Goal: Information Seeking & Learning: Understand process/instructions

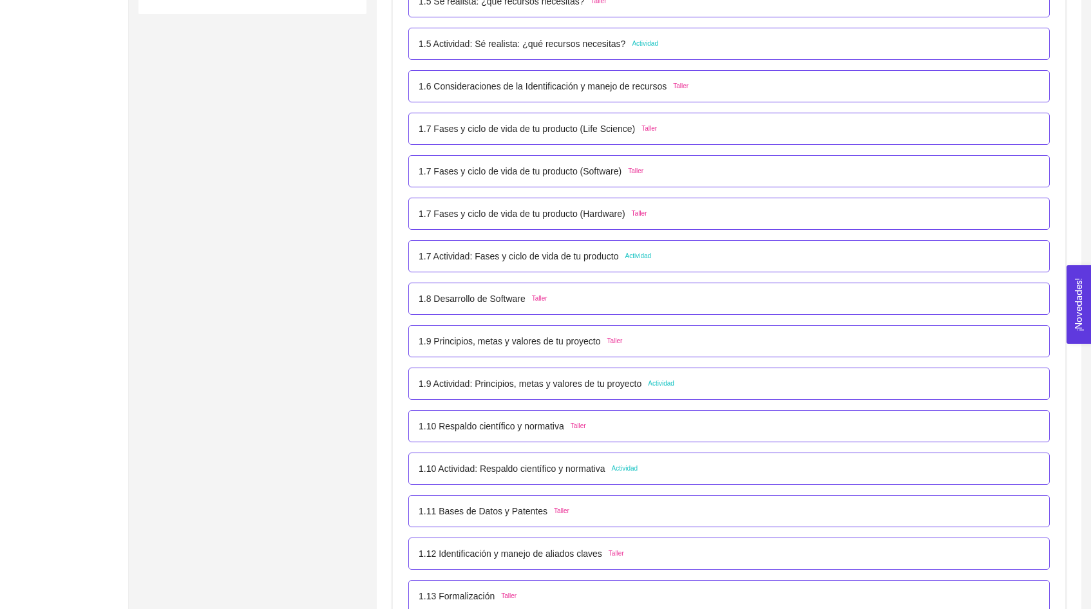
scroll to position [560, 0]
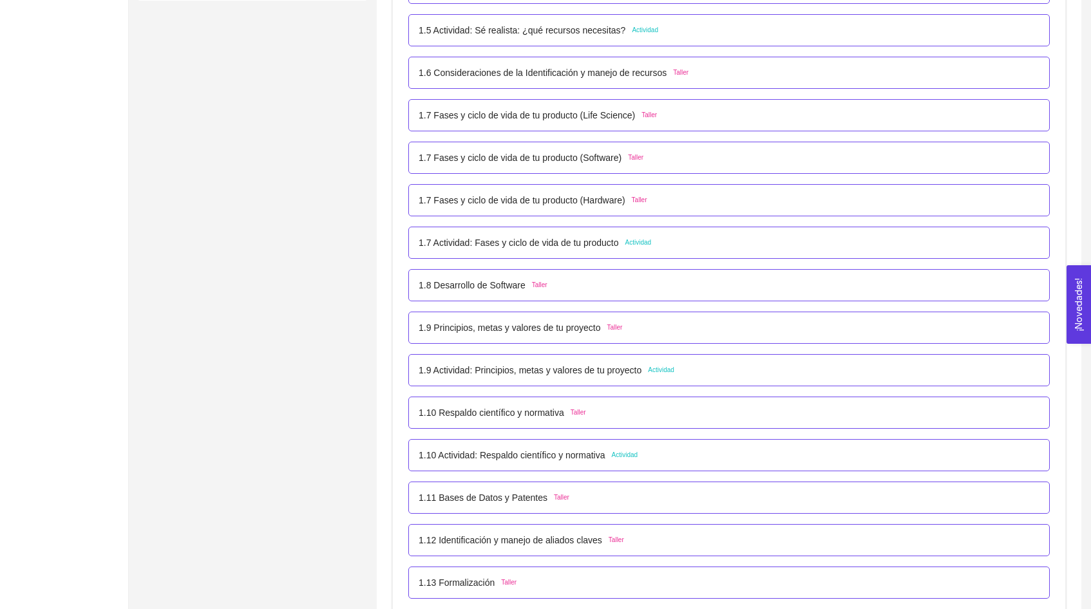
click at [565, 284] on div "1.8 Desarrollo de Software Taller" at bounding box center [729, 285] width 621 height 14
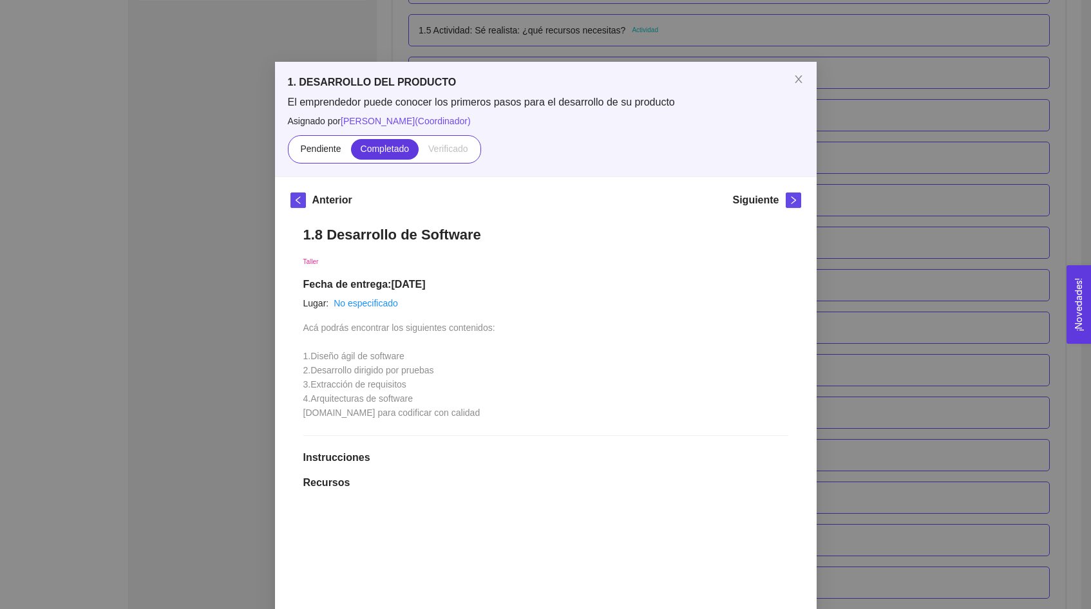
scroll to position [2, 0]
click at [796, 83] on icon "close" at bounding box center [798, 80] width 7 height 8
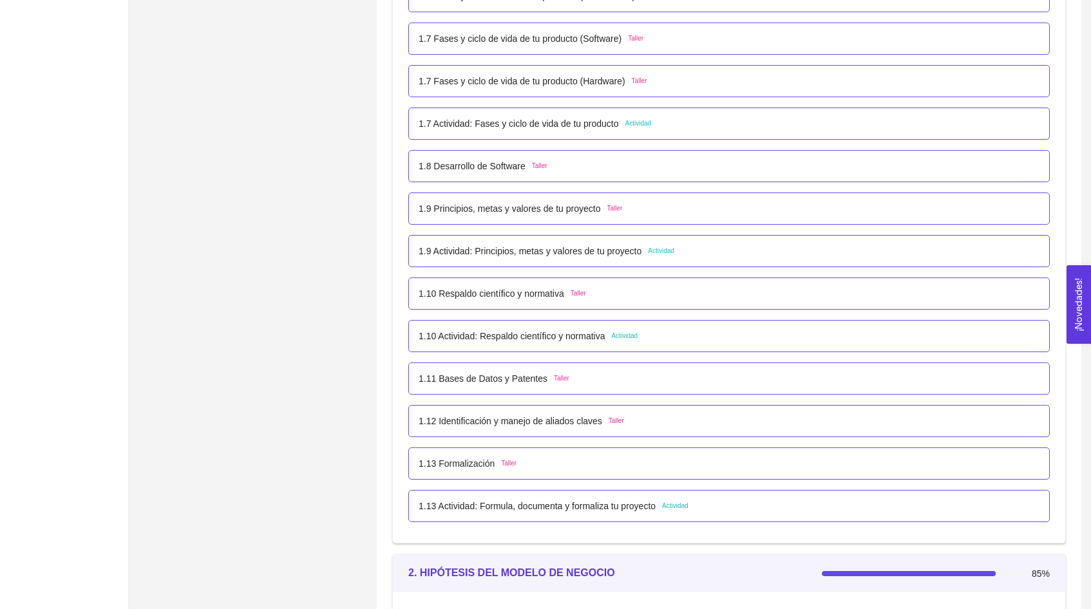
scroll to position [687, 0]
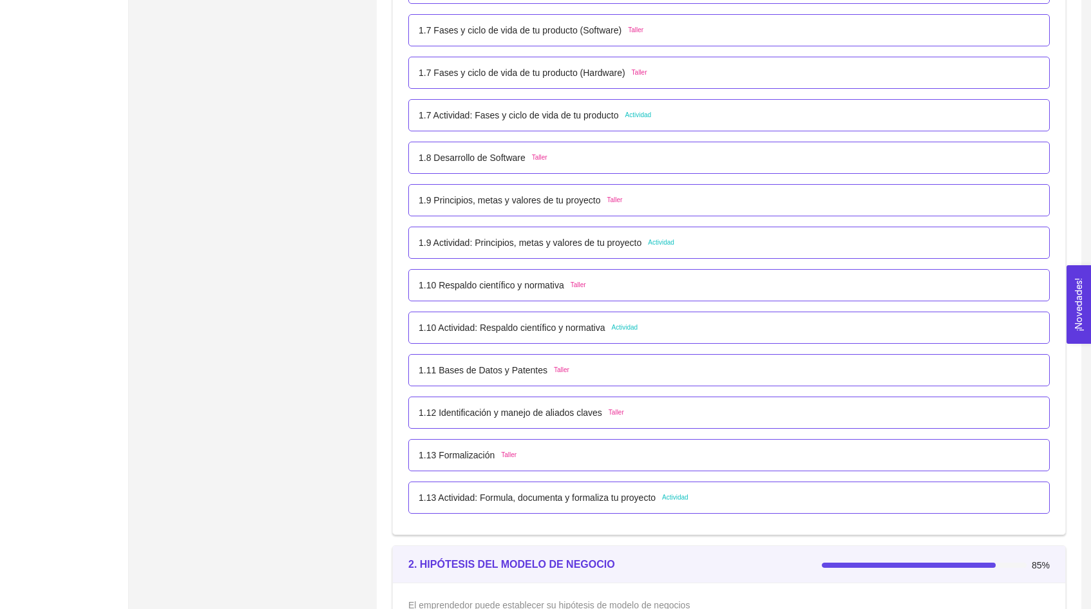
click at [616, 237] on p "1.9 Actividad: Principios, metas y valores de tu proyecto" at bounding box center [530, 243] width 223 height 14
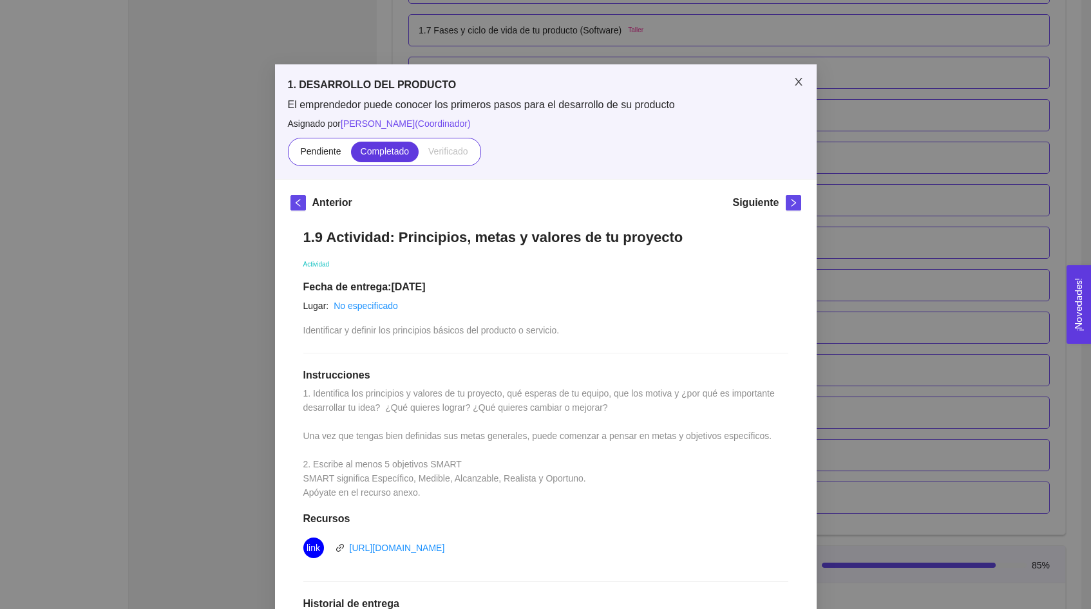
scroll to position [0, 0]
click at [798, 93] on span "Close" at bounding box center [799, 82] width 36 height 36
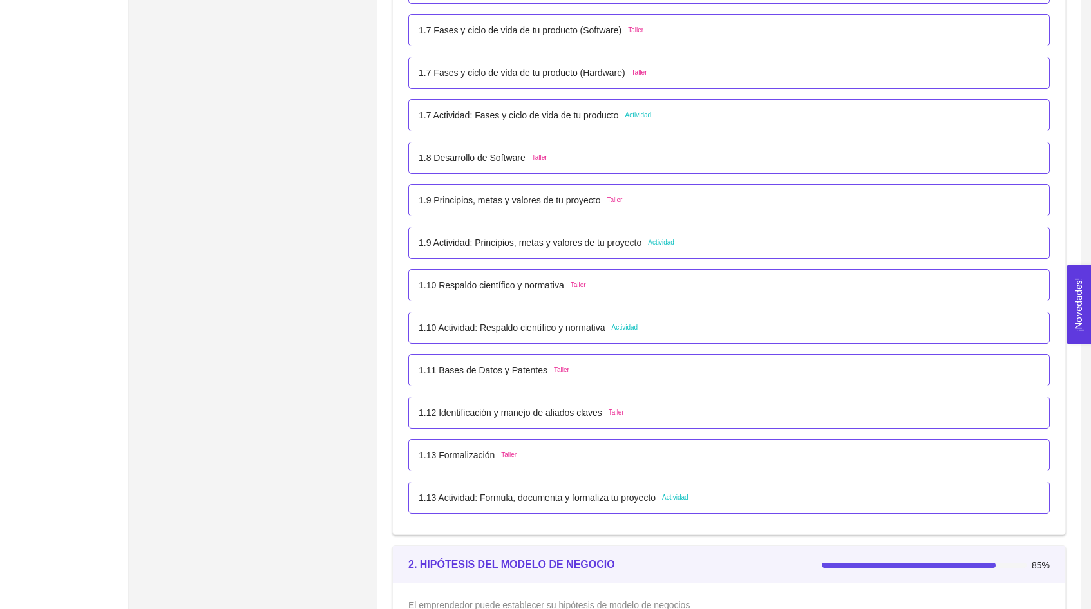
scroll to position [731, 0]
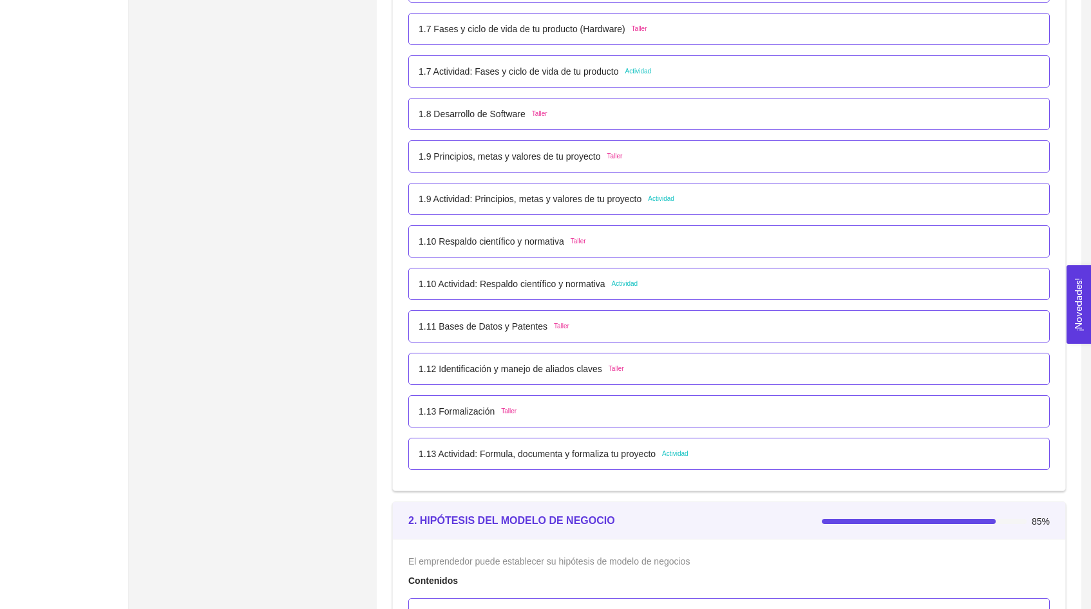
click at [594, 290] on p "1.10 Actividad: Respaldo científico y normativa" at bounding box center [512, 284] width 187 height 14
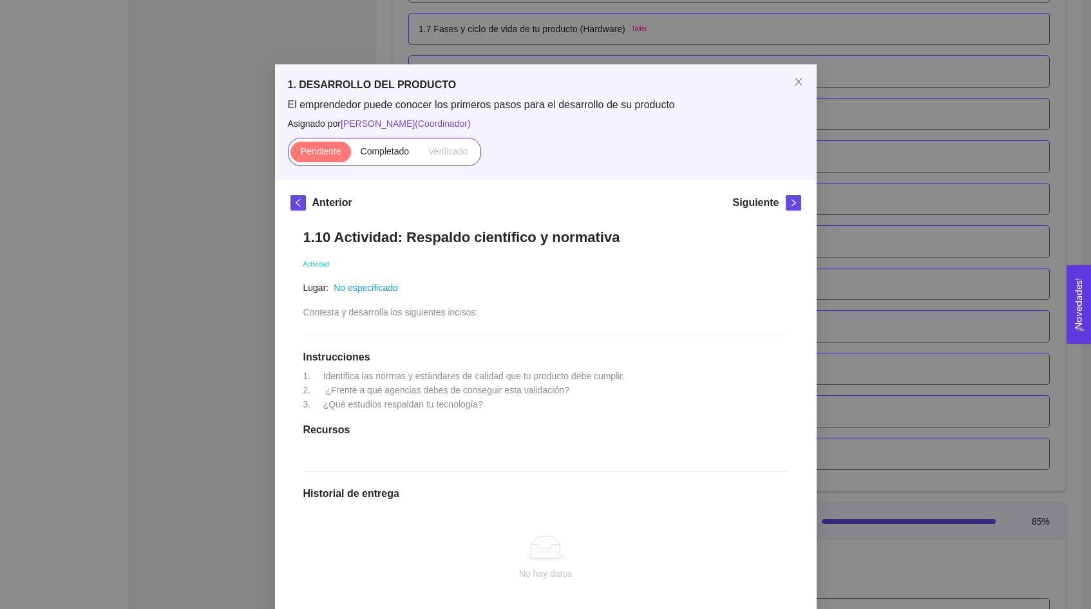
scroll to position [8, 0]
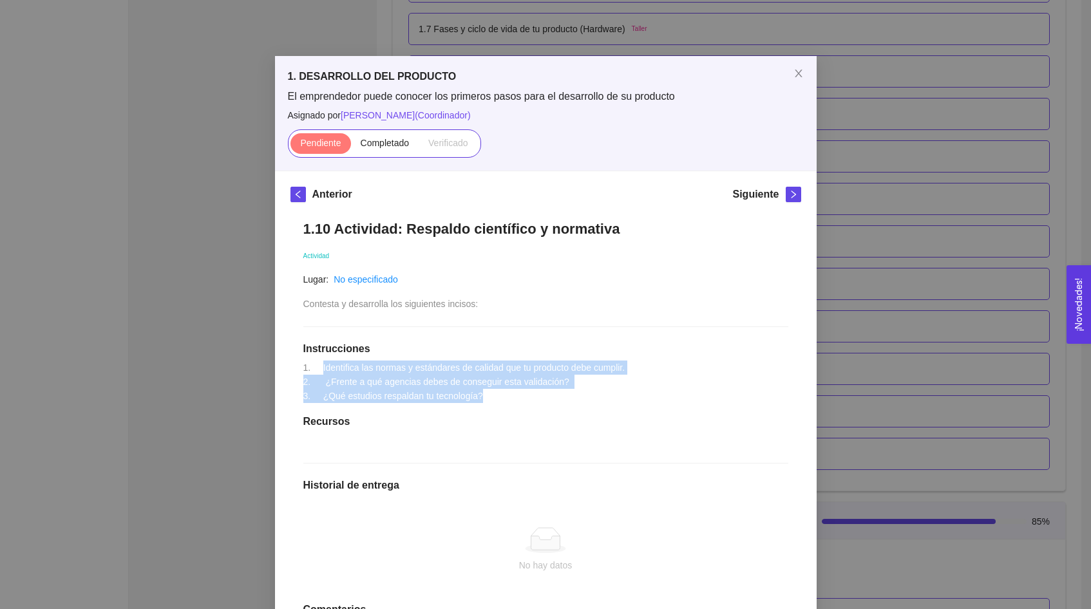
drag, startPoint x: 502, startPoint y: 395, endPoint x: 319, endPoint y: 364, distance: 185.6
click at [318, 364] on div "1.10 Actividad: Respaldo científico y normativa Actividad Lugar: No especificad…" at bounding box center [545, 455] width 511 height 497
copy span "Identifica las normas y estándares de calidad que tu producto debe cumplir. 2. …"
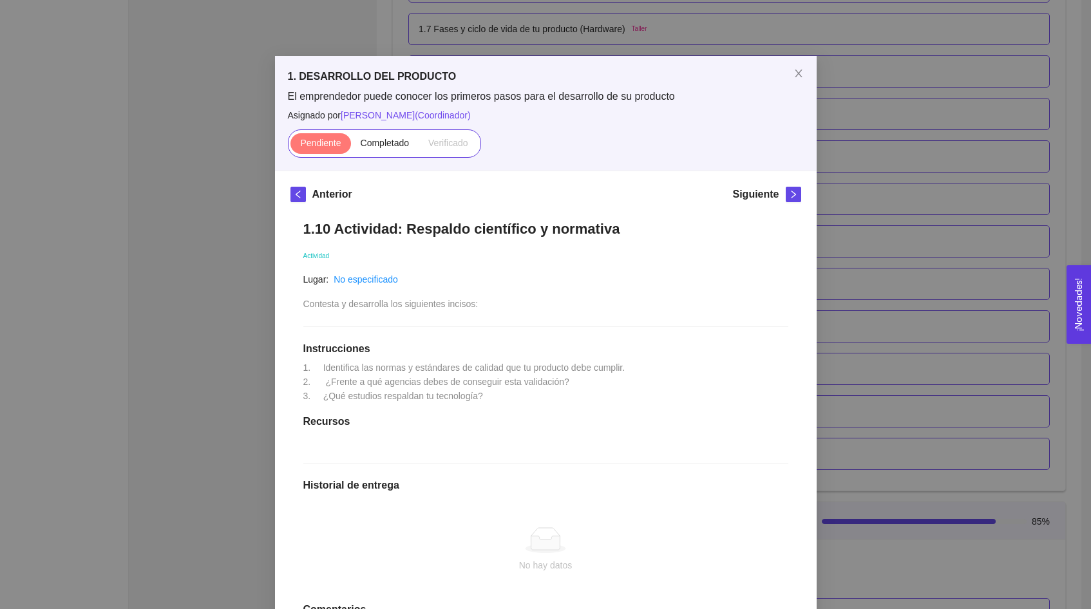
click at [197, 350] on div "1. DESARROLLO DEL PRODUCTO El emprendedor puede conocer los primeros pasos para…" at bounding box center [545, 304] width 1091 height 609
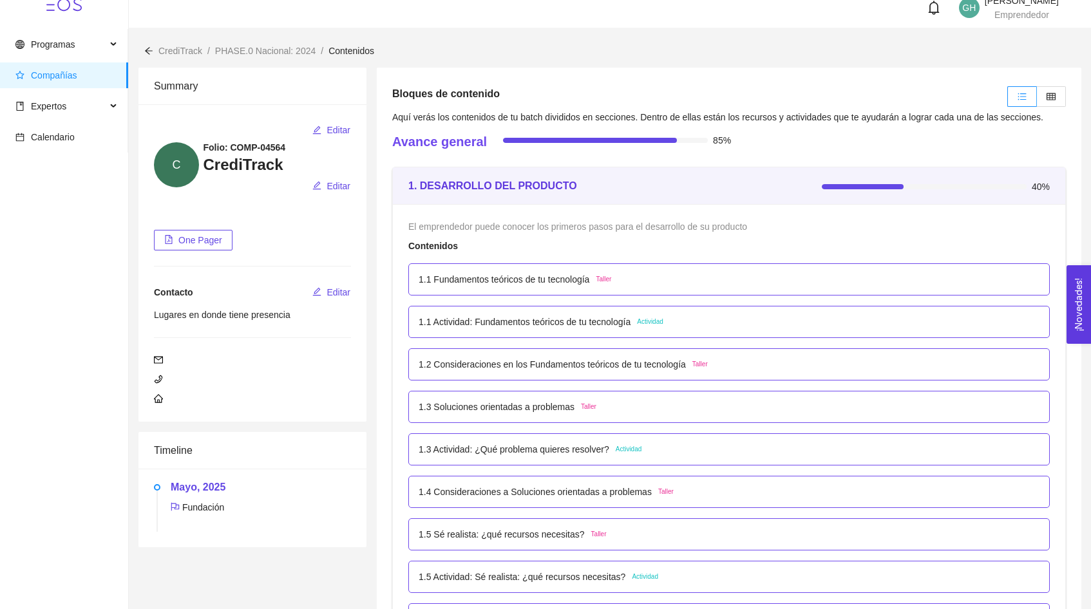
scroll to position [0, 0]
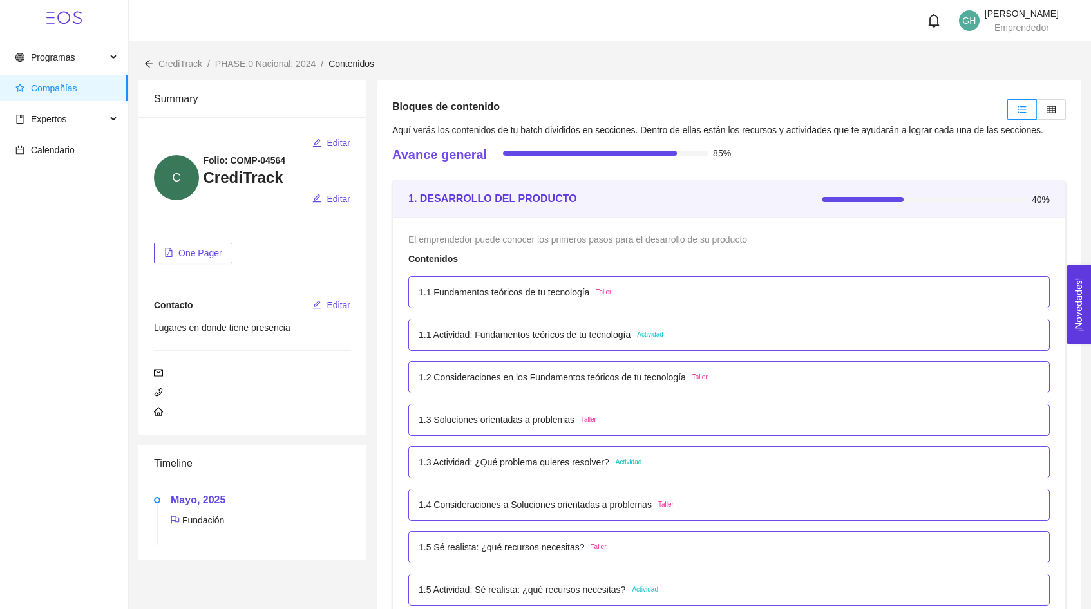
click at [488, 26] on div "GH [PERSON_NAME] Emprendedor" at bounding box center [610, 20] width 898 height 23
click at [723, 9] on div "GH [PERSON_NAME] Emprendedor" at bounding box center [610, 20] width 898 height 23
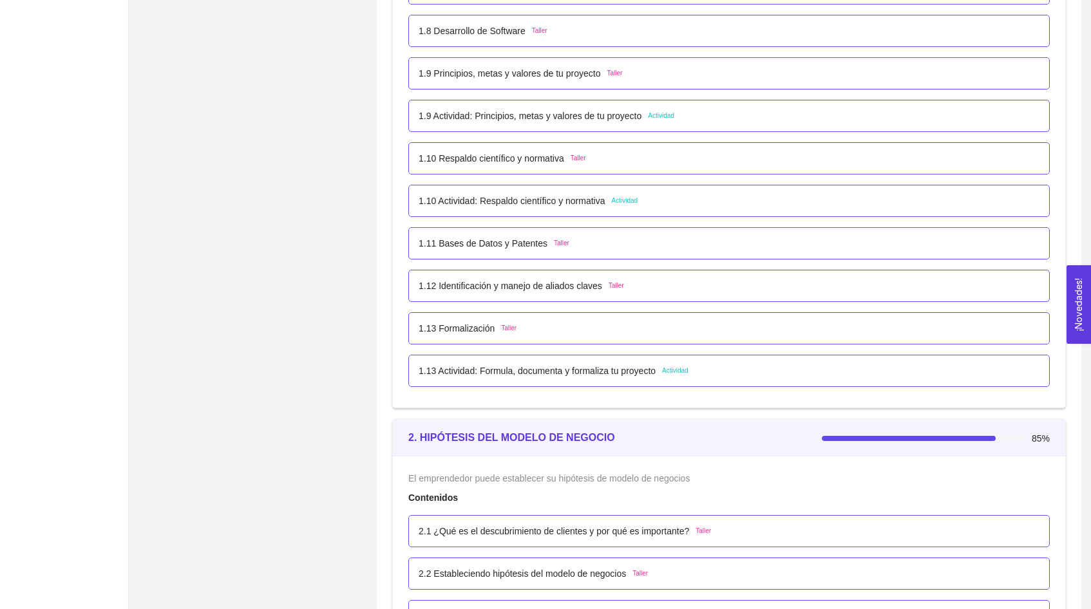
scroll to position [796, 0]
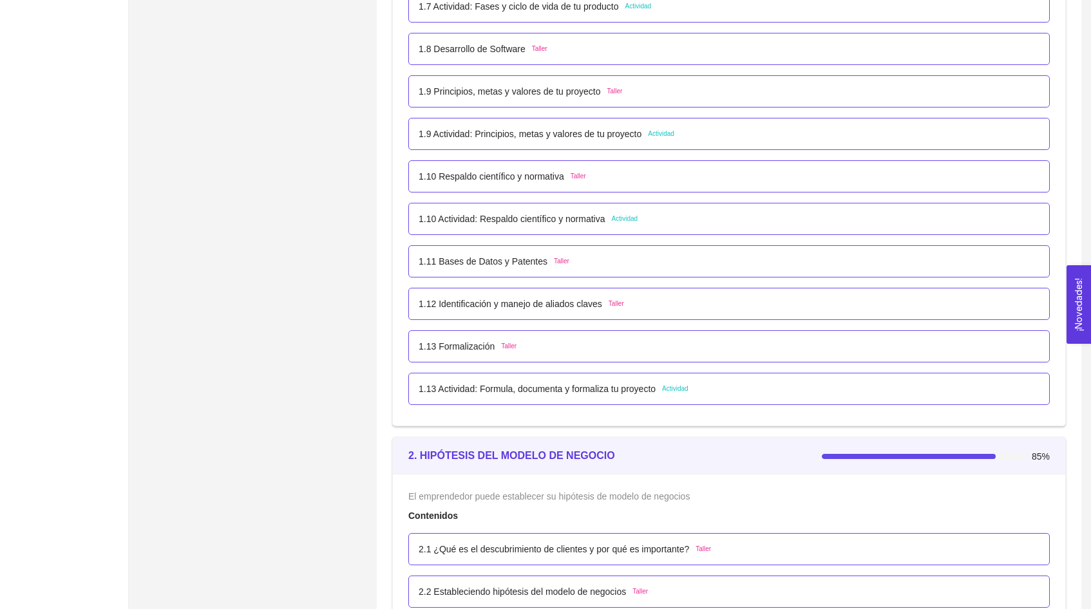
click at [547, 219] on p "1.10 Actividad: Respaldo científico y normativa" at bounding box center [512, 219] width 187 height 14
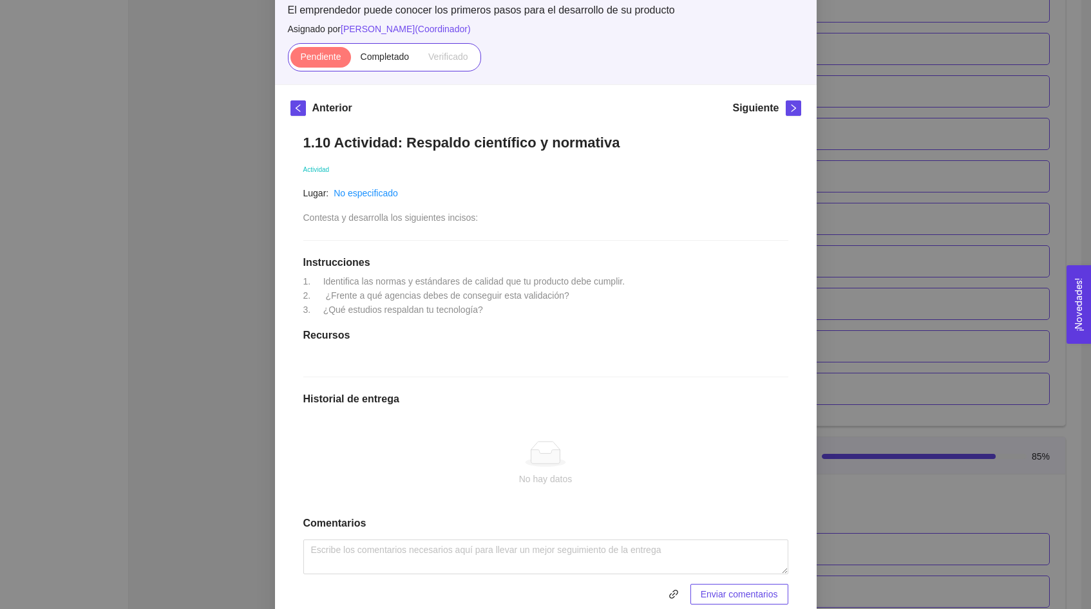
scroll to position [106, 0]
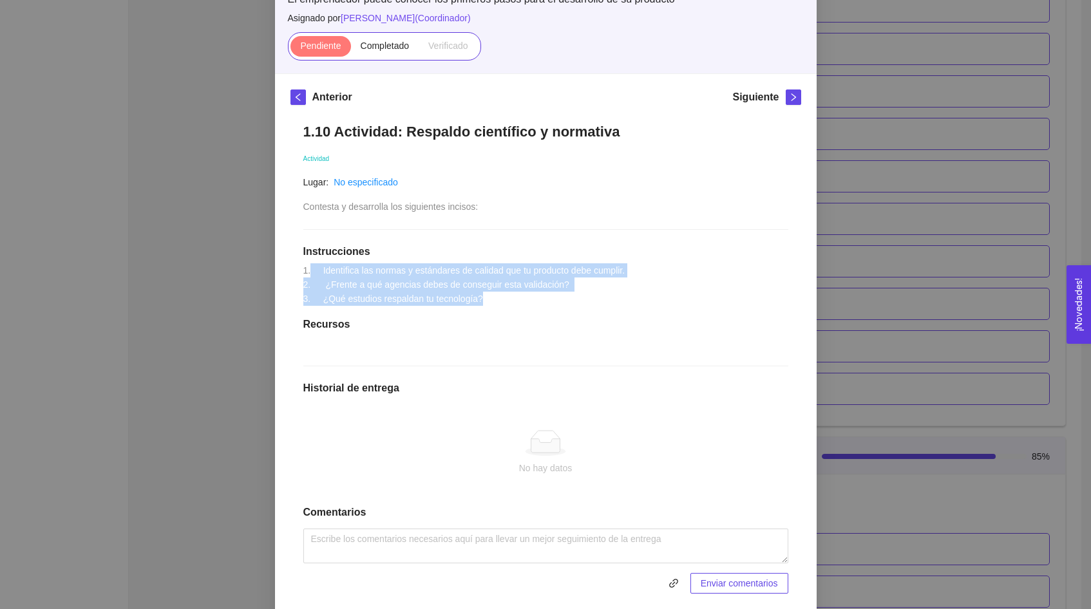
drag, startPoint x: 502, startPoint y: 298, endPoint x: 316, endPoint y: 269, distance: 188.4
click at [316, 269] on div "1.10 Actividad: Respaldo científico y normativa Actividad Lugar: No especificad…" at bounding box center [545, 358] width 511 height 497
copy span "Identifica las normas y estándares de calidad que tu producto debe cumplir. 2. …"
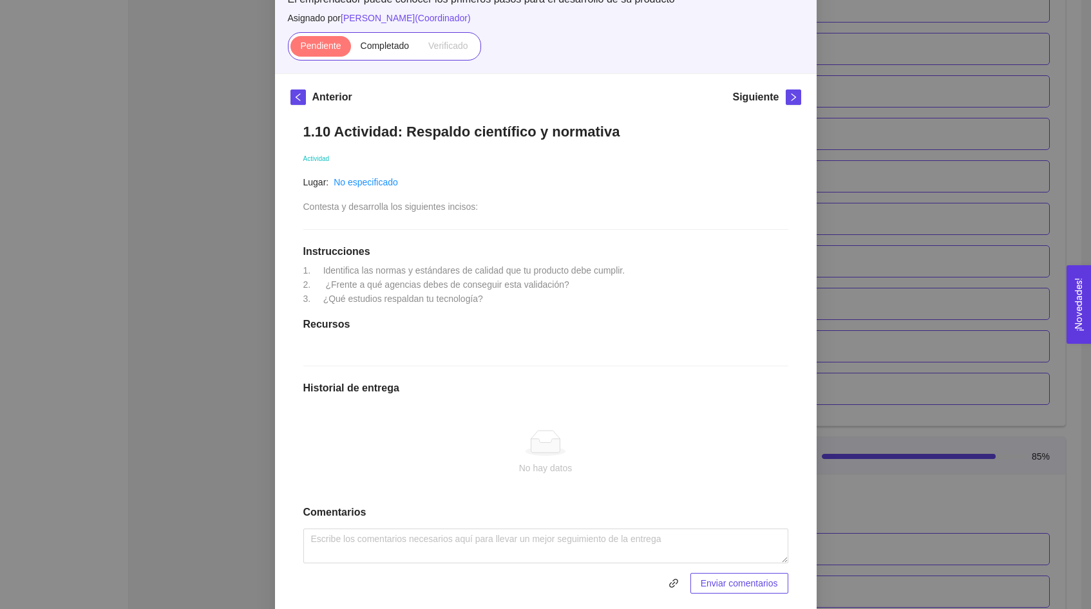
click at [1059, 101] on div "1. DESARROLLO DEL PRODUCTO El emprendedor puede conocer los primeros pasos para…" at bounding box center [545, 304] width 1091 height 609
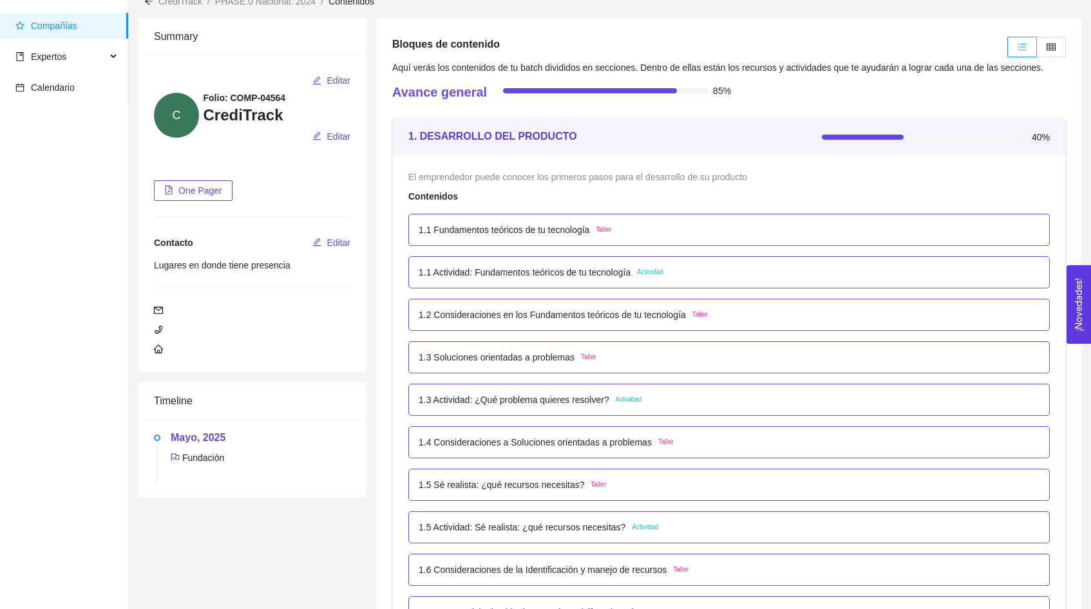
scroll to position [0, 0]
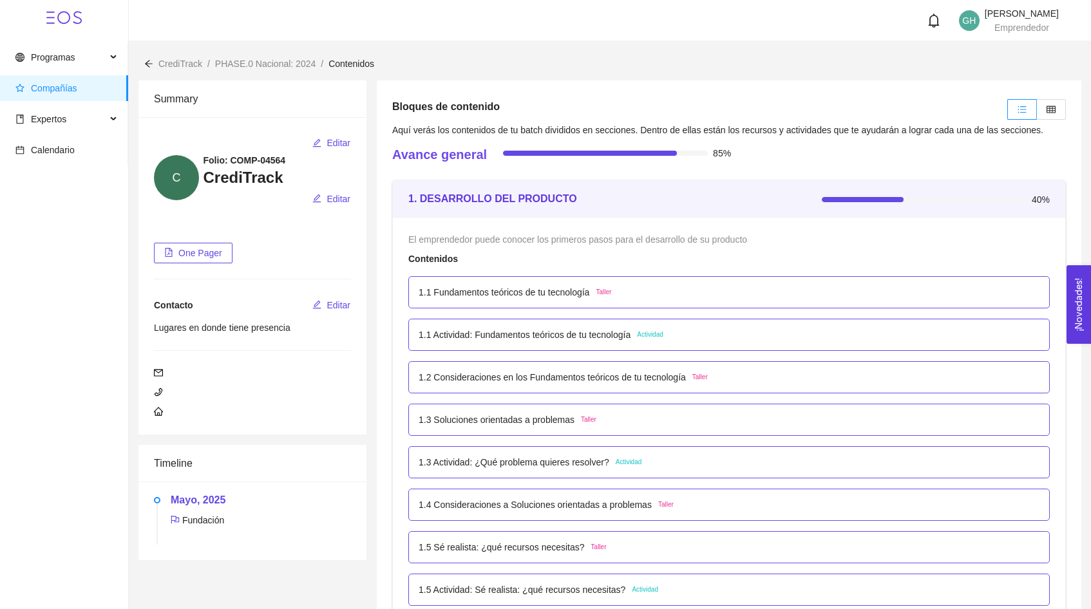
click at [350, 3] on header "GH [PERSON_NAME] Emprendedor" at bounding box center [610, 20] width 962 height 41
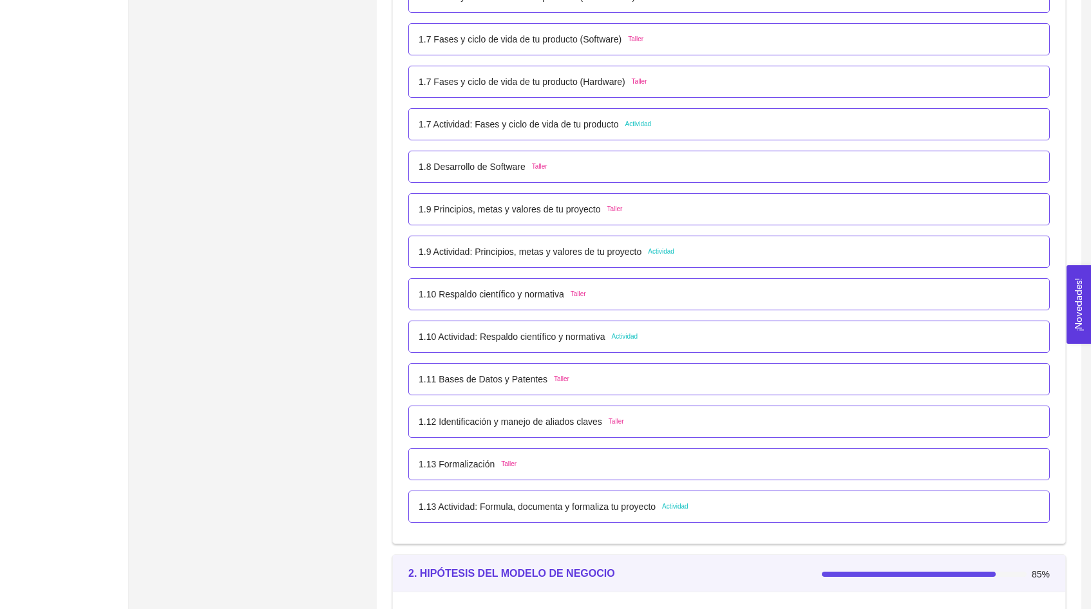
scroll to position [688, 0]
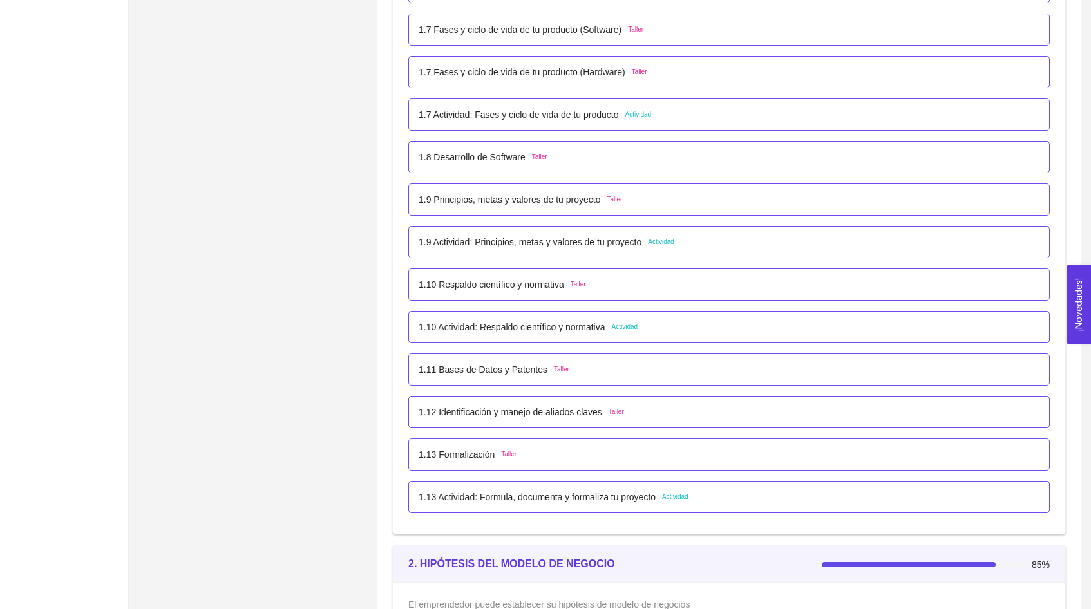
click at [566, 319] on div "1.10 Actividad: Respaldo científico y normativa Actividad" at bounding box center [728, 327] width 641 height 32
click at [618, 333] on div "1.10 Actividad: Respaldo científico y normativa Actividad" at bounding box center [528, 327] width 219 height 14
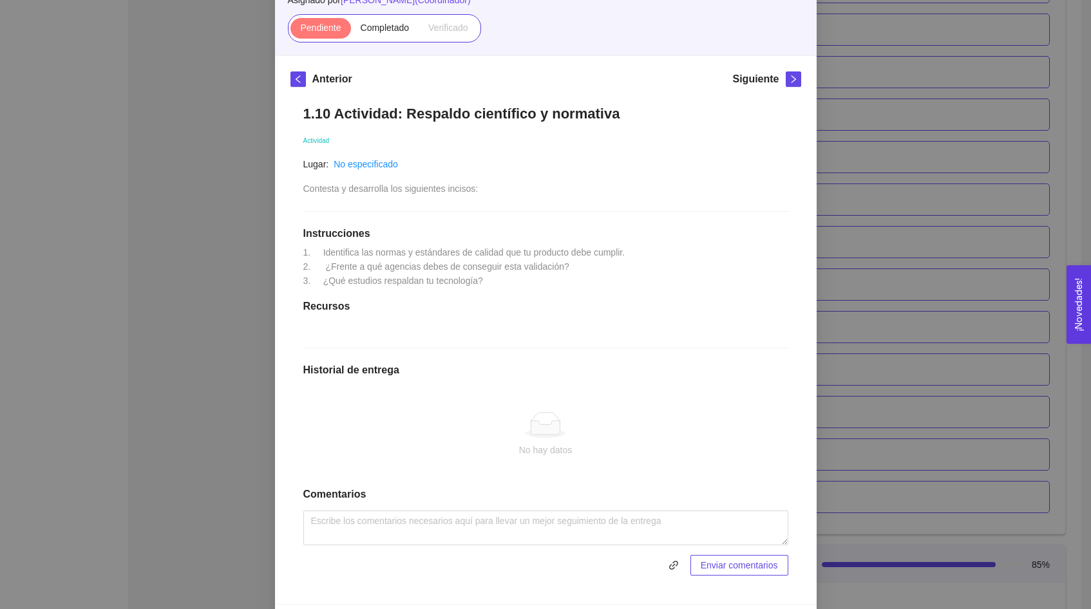
scroll to position [133, 0]
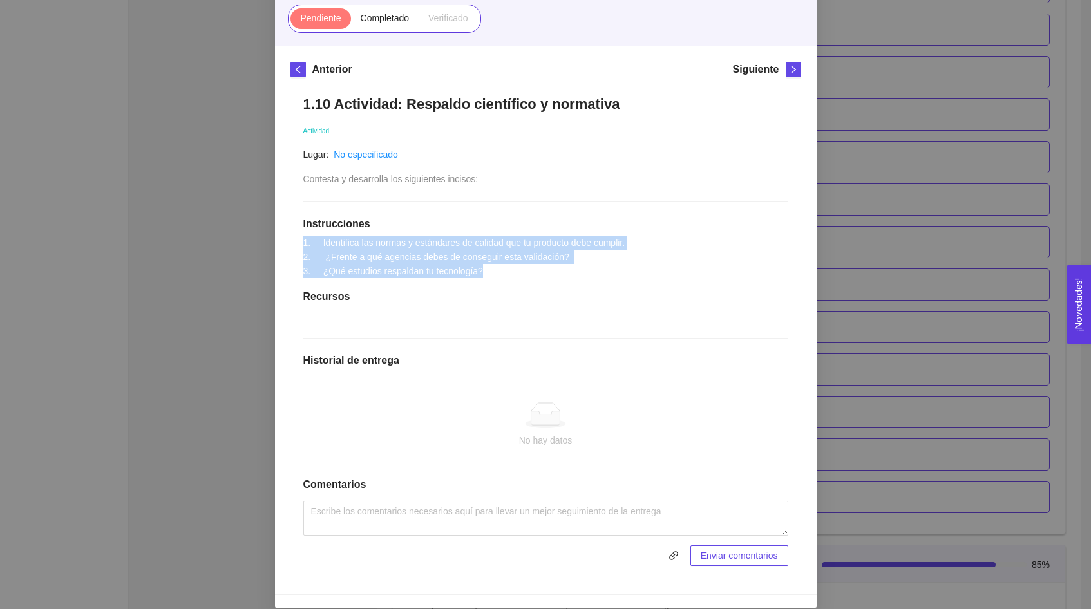
drag, startPoint x: 502, startPoint y: 274, endPoint x: 288, endPoint y: 243, distance: 216.1
click at [288, 243] on div "Anterior Siguiente 1.10 Actividad: Respaldo científico y normativa Actividad Lu…" at bounding box center [546, 320] width 542 height 548
copy span "1. Identifica las normas y estándares de calidad que tu producto debe cumplir. …"
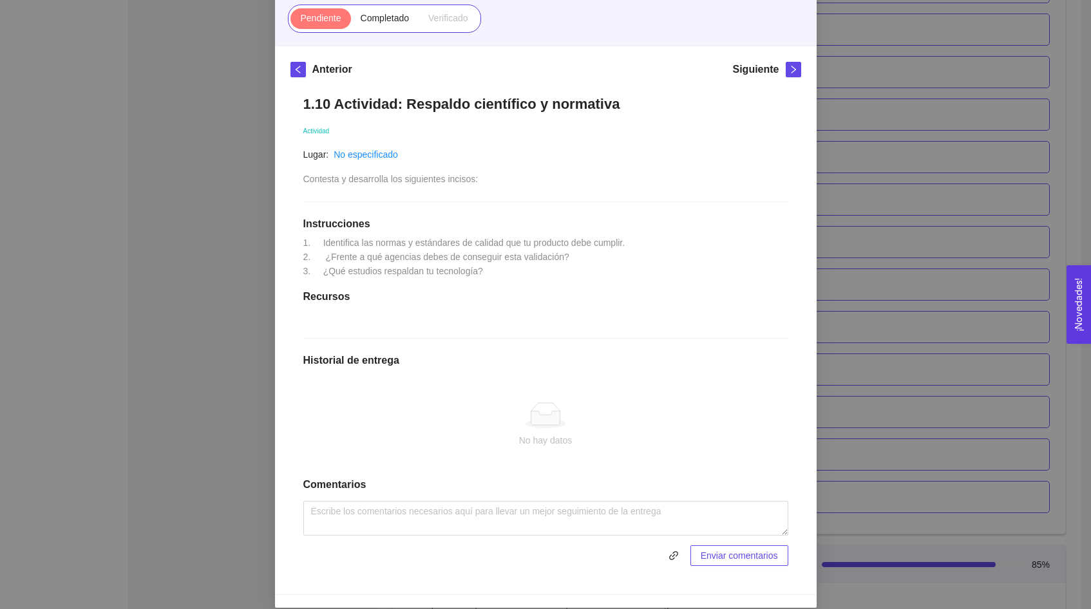
click at [176, 33] on div "1. DESARROLLO DEL PRODUCTO El emprendedor puede conocer los primeros pasos para…" at bounding box center [545, 304] width 1091 height 609
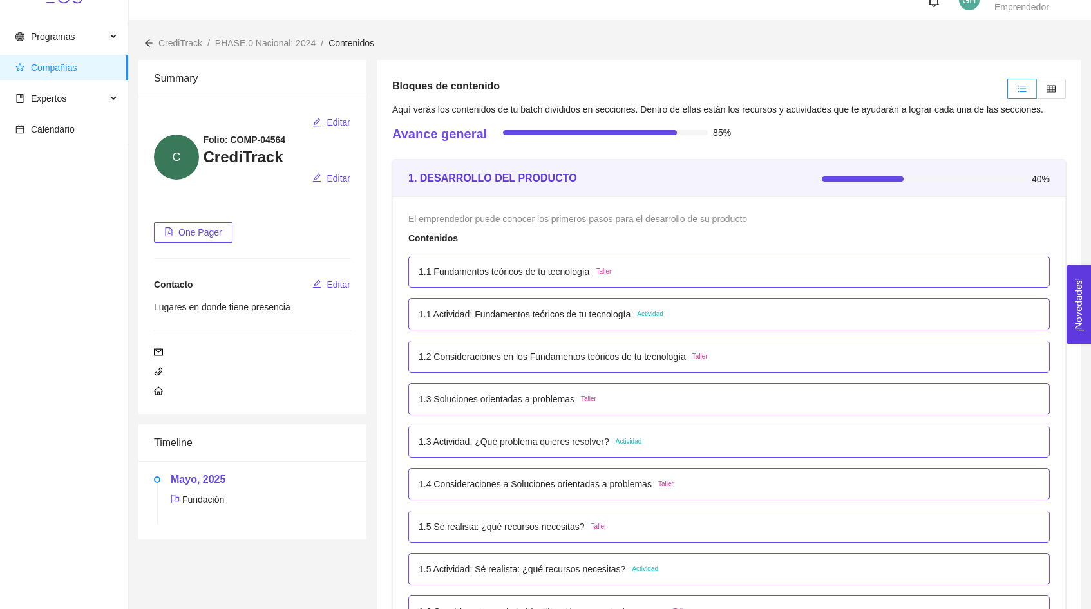
scroll to position [0, 0]
